Goal: Task Accomplishment & Management: Manage account settings

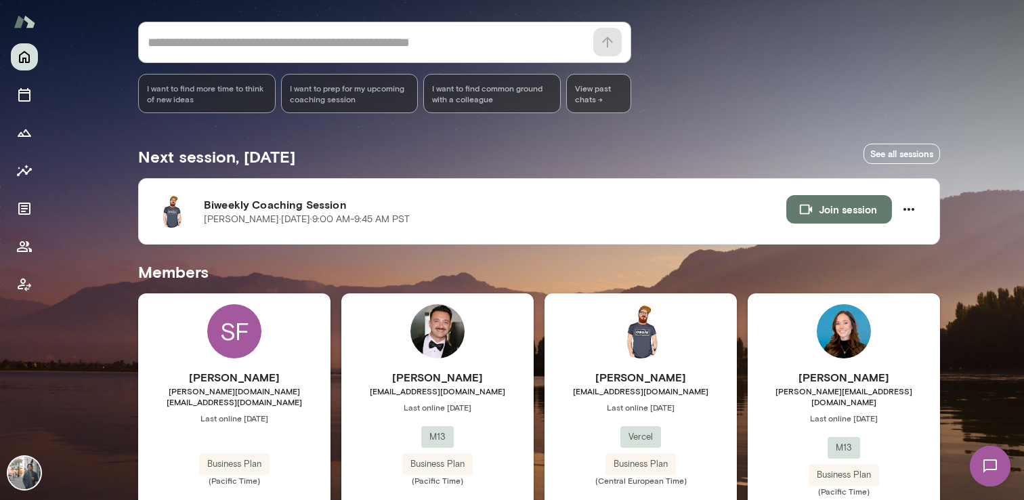
scroll to position [110, 0]
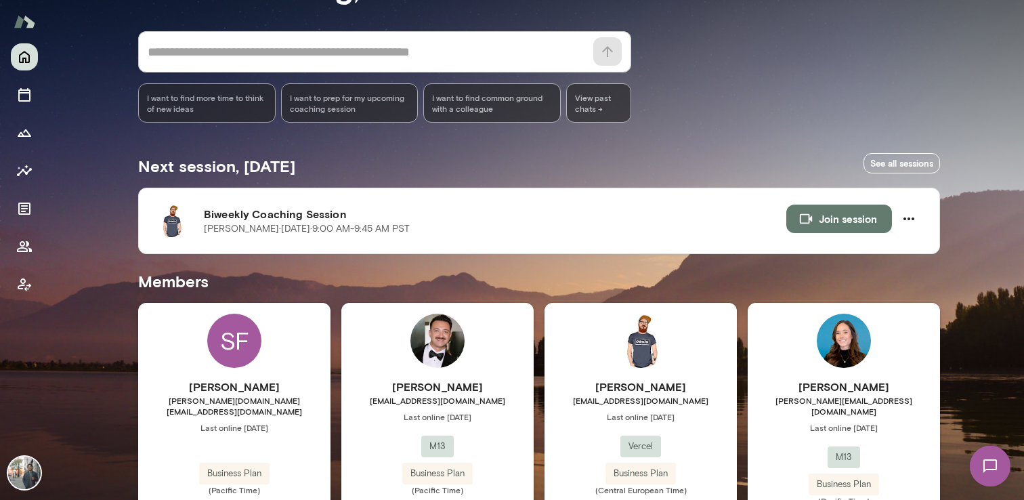
click at [1001, 473] on img at bounding box center [990, 466] width 56 height 56
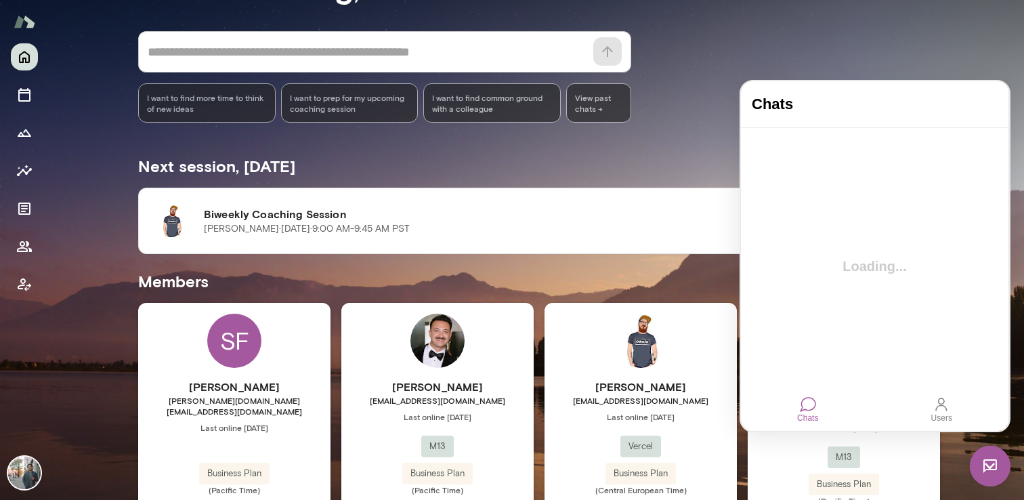
scroll to position [0, 0]
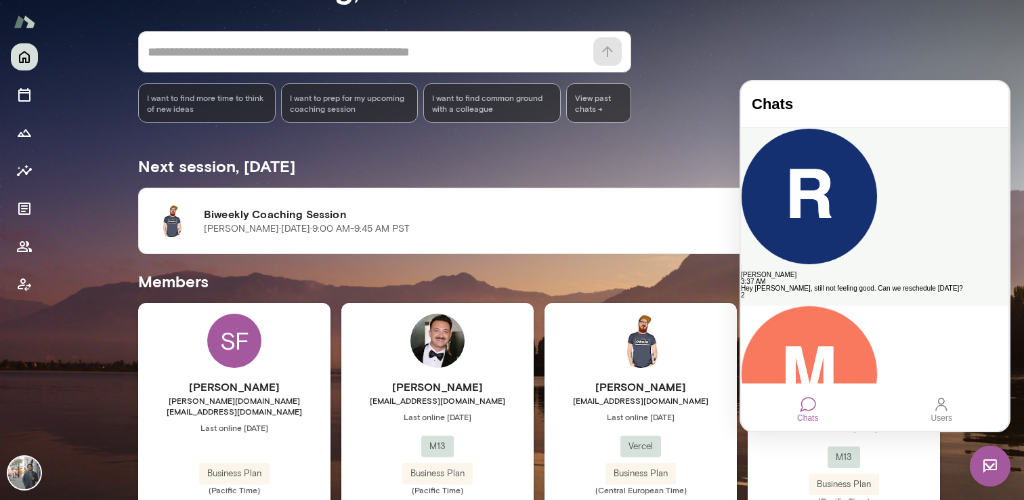
click at [838, 285] on div "Hey [PERSON_NAME], still not feeling good. Can we reschedule [DATE]?" at bounding box center [874, 288] width 267 height 7
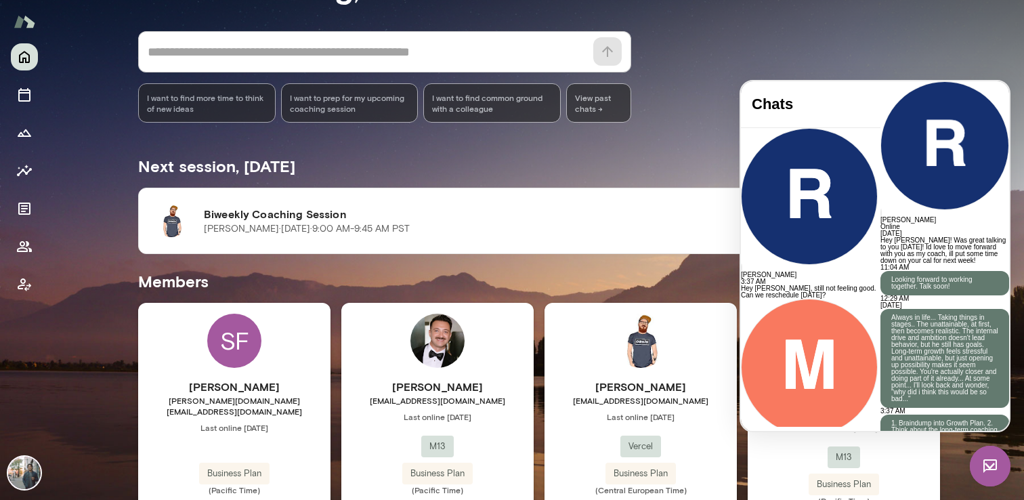
scroll to position [678, 0]
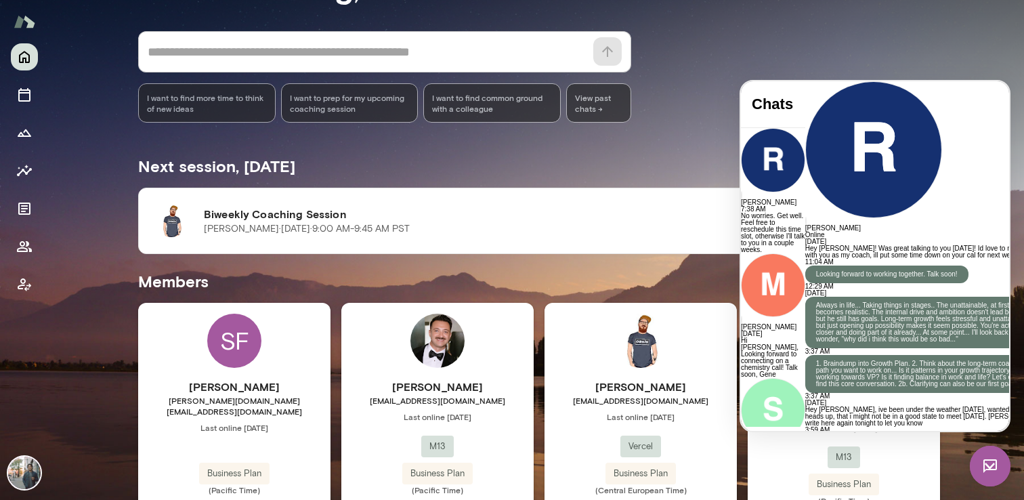
click at [445, 163] on div "Next session, [DATE] See all sessions" at bounding box center [539, 163] width 802 height 49
click at [992, 469] on img at bounding box center [990, 466] width 41 height 41
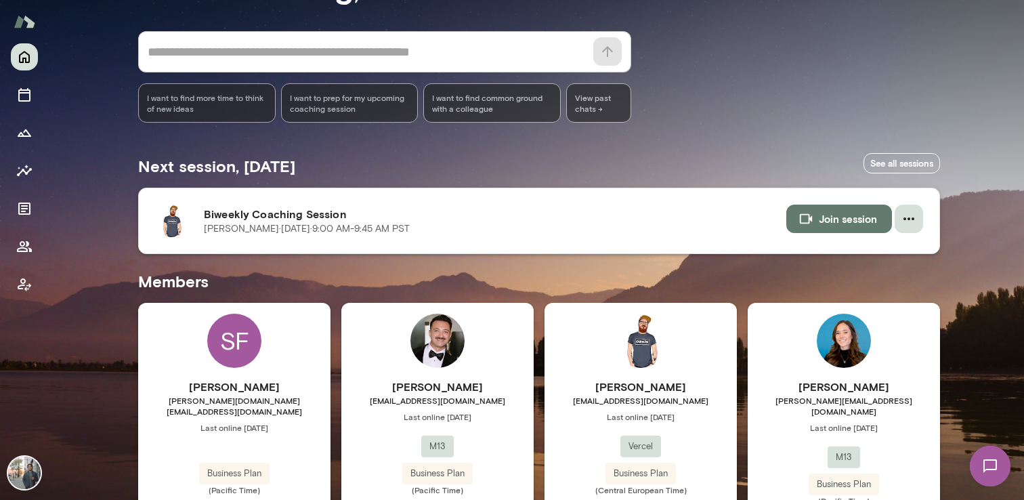
click at [905, 216] on icon "button" at bounding box center [909, 219] width 16 height 16
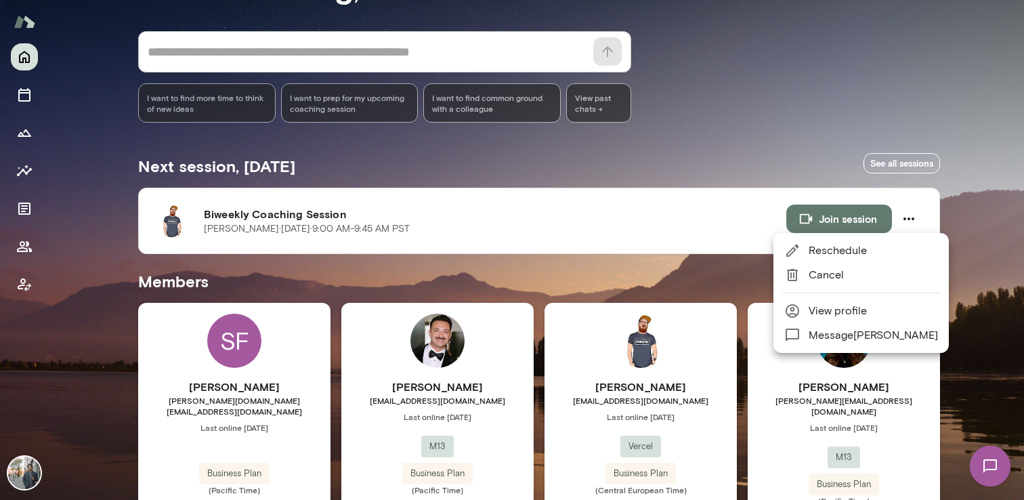
click at [852, 254] on span "Reschedule" at bounding box center [872, 250] width 129 height 16
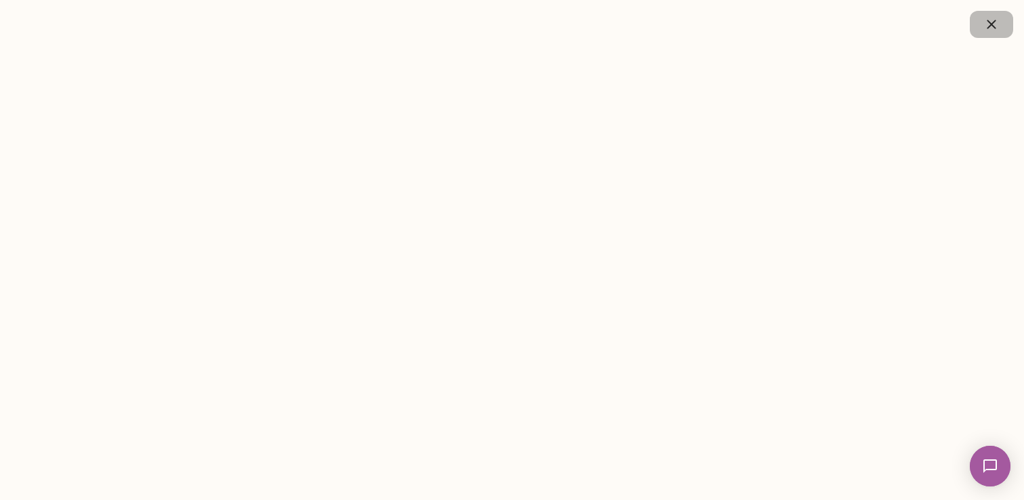
click at [993, 24] on icon "button" at bounding box center [991, 24] width 16 height 16
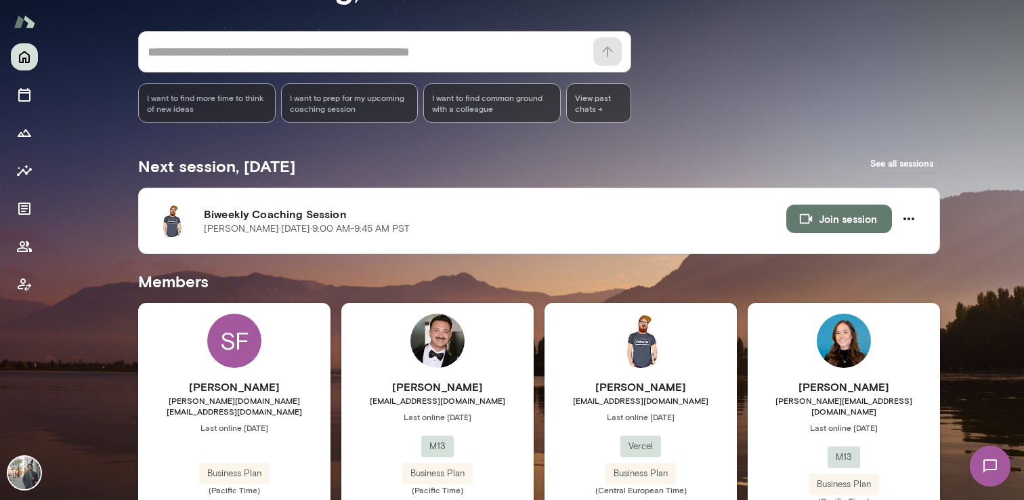
click at [891, 161] on link "See all sessions" at bounding box center [901, 163] width 77 height 21
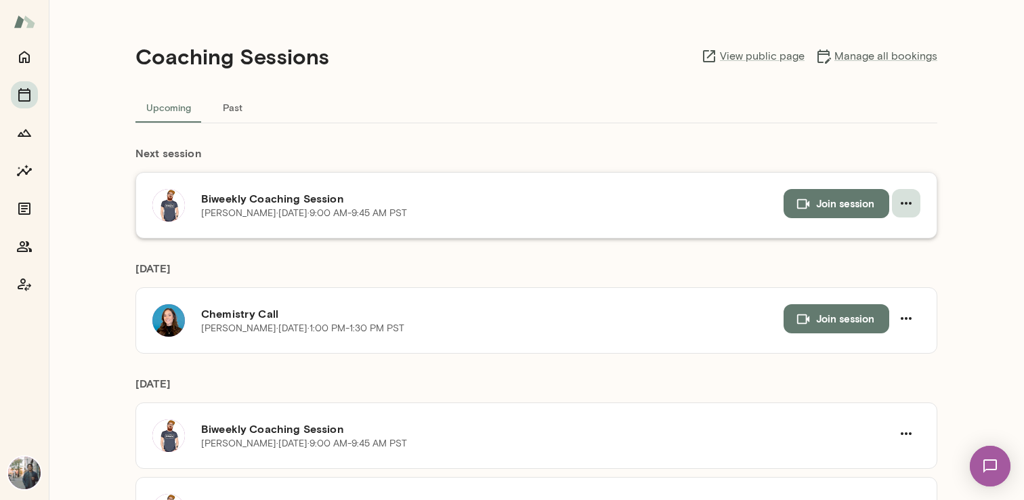
click at [911, 201] on icon "button" at bounding box center [906, 203] width 16 height 16
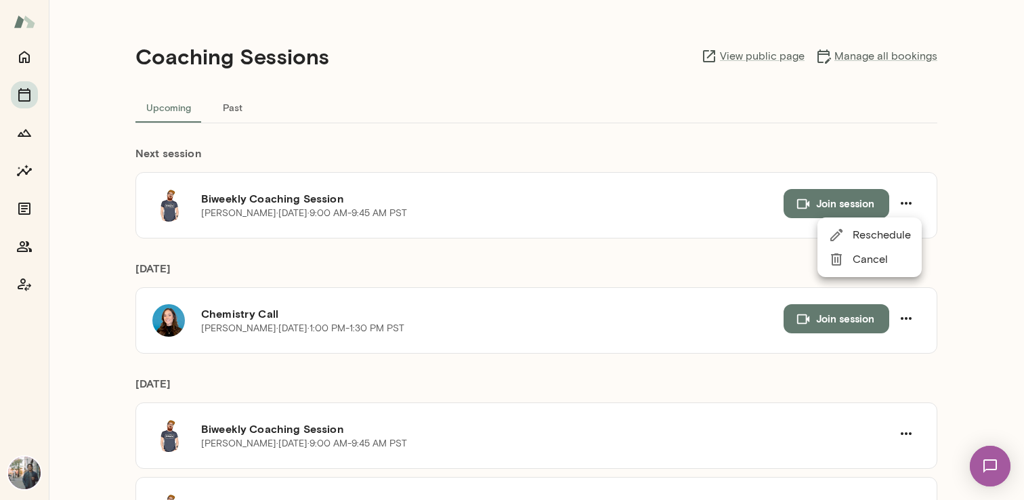
click at [574, 126] on div at bounding box center [512, 250] width 1024 height 500
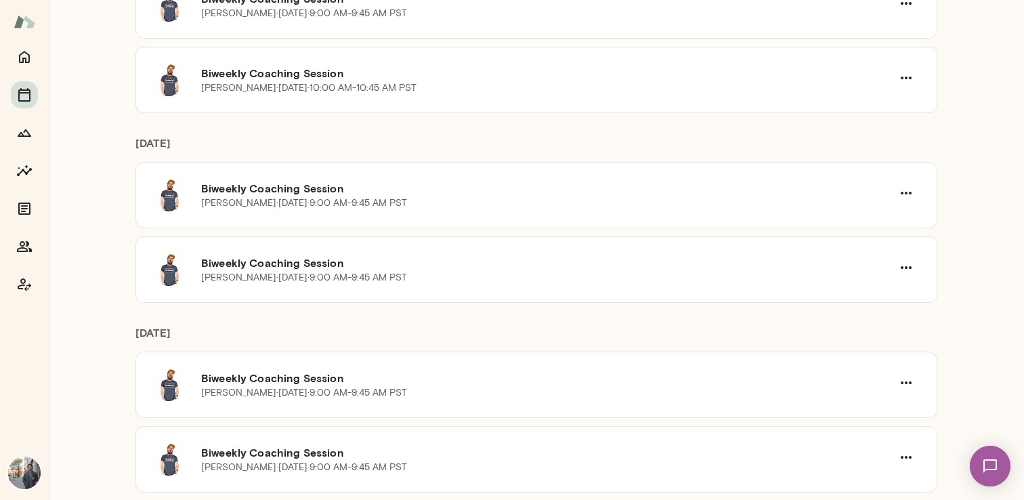
scroll to position [615, 0]
